Goal: Navigation & Orientation: Find specific page/section

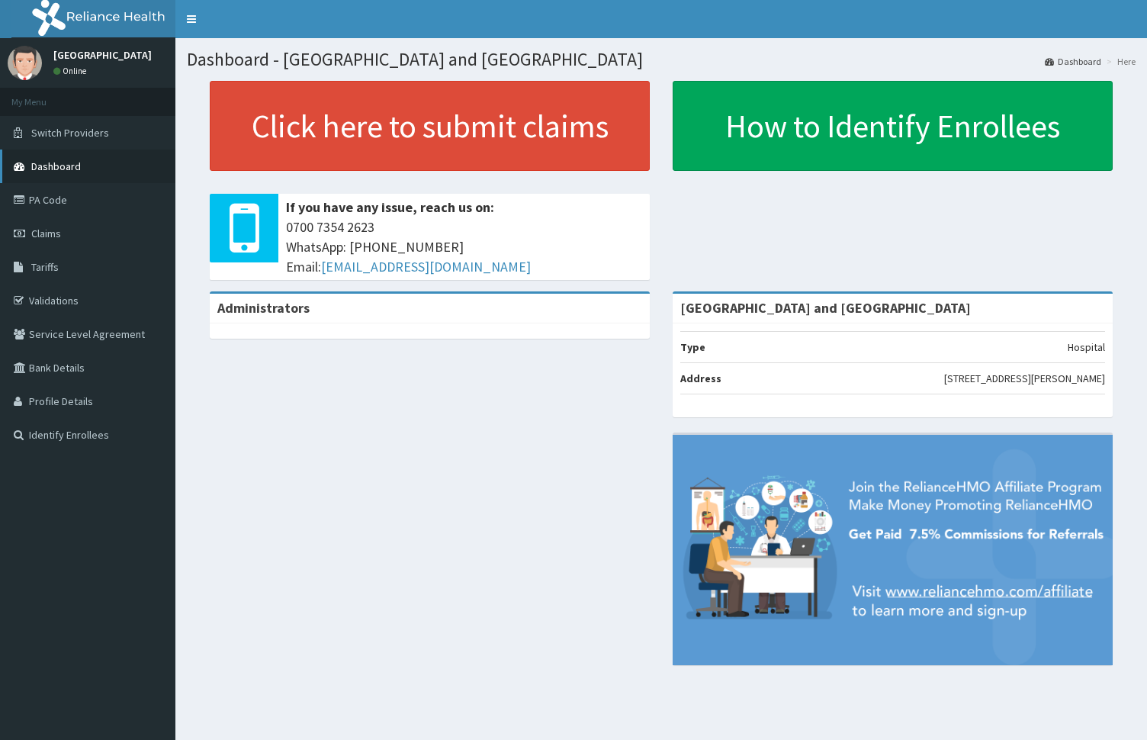
click at [57, 165] on span "Dashboard" at bounding box center [56, 166] width 50 height 14
